Goal: Transaction & Acquisition: Subscribe to service/newsletter

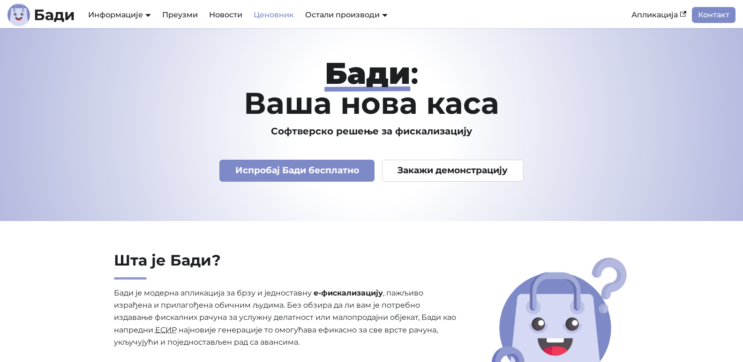
click at [278, 17] on link "Ценовник" at bounding box center [274, 15] width 52 height 16
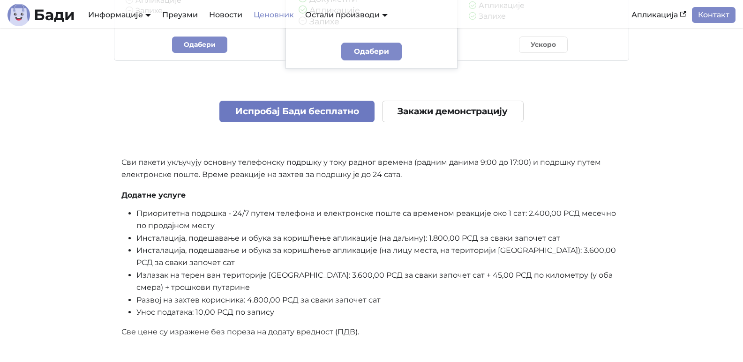
scroll to position [328, 0]
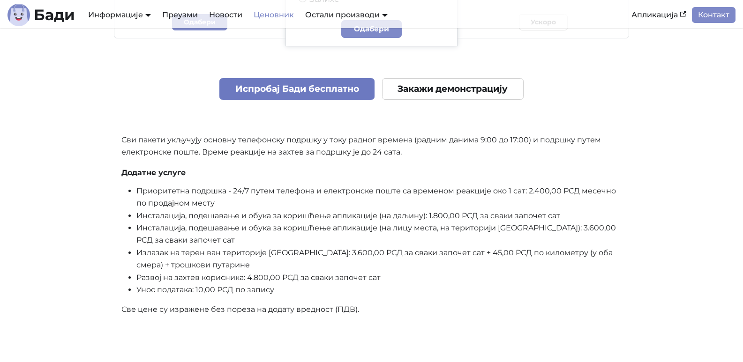
click at [312, 89] on link "Испробај Бади бесплатно" at bounding box center [296, 89] width 155 height 22
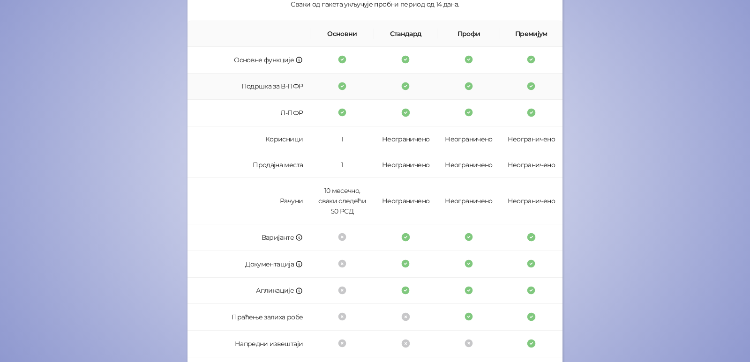
scroll to position [249, 0]
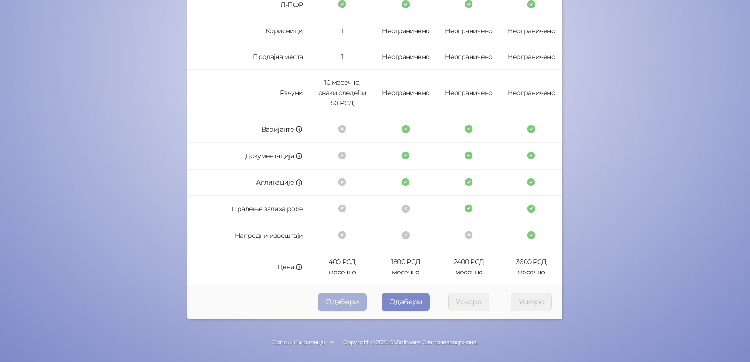
click at [353, 305] on button "Одабери" at bounding box center [342, 302] width 49 height 19
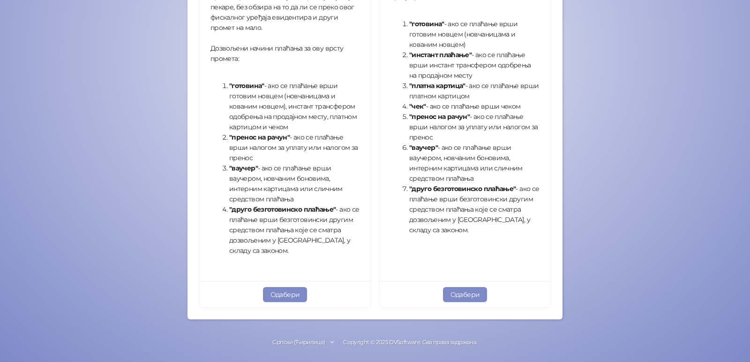
scroll to position [319, 0]
